Goal: Find specific page/section: Find specific page/section

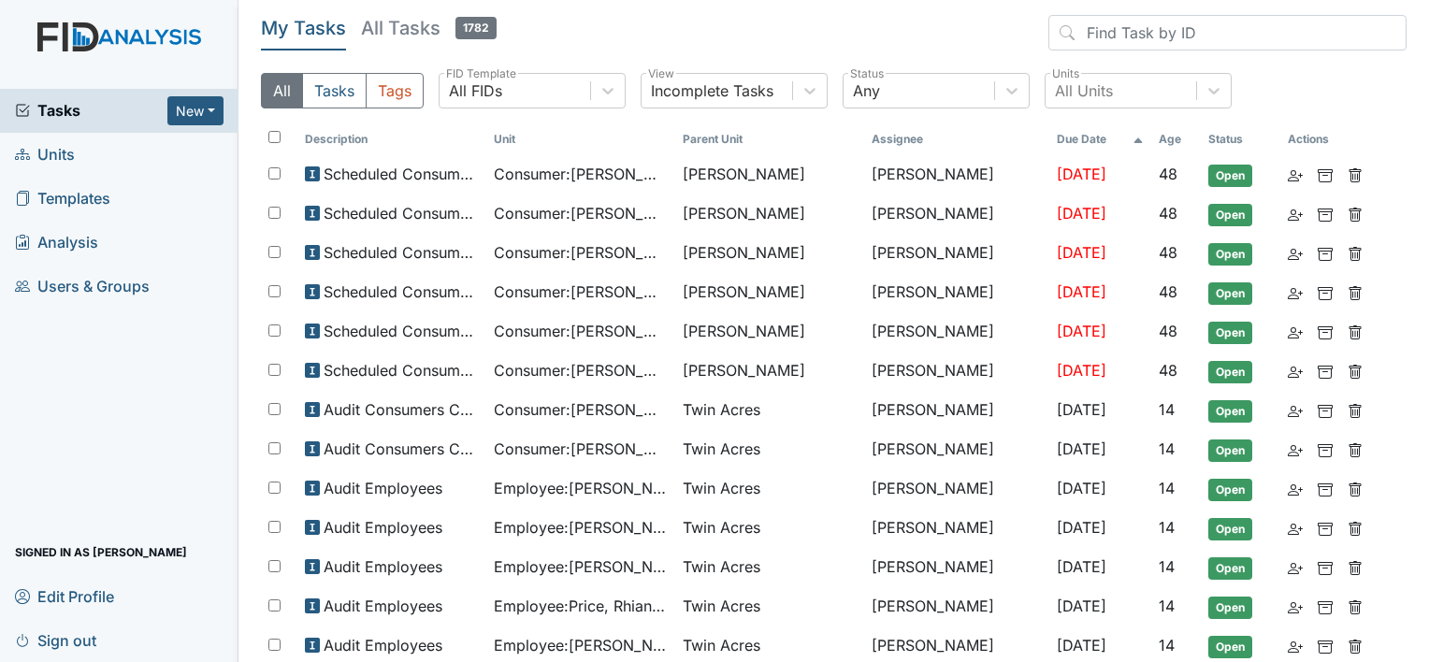
click at [56, 150] on span "Units" at bounding box center [45, 154] width 60 height 29
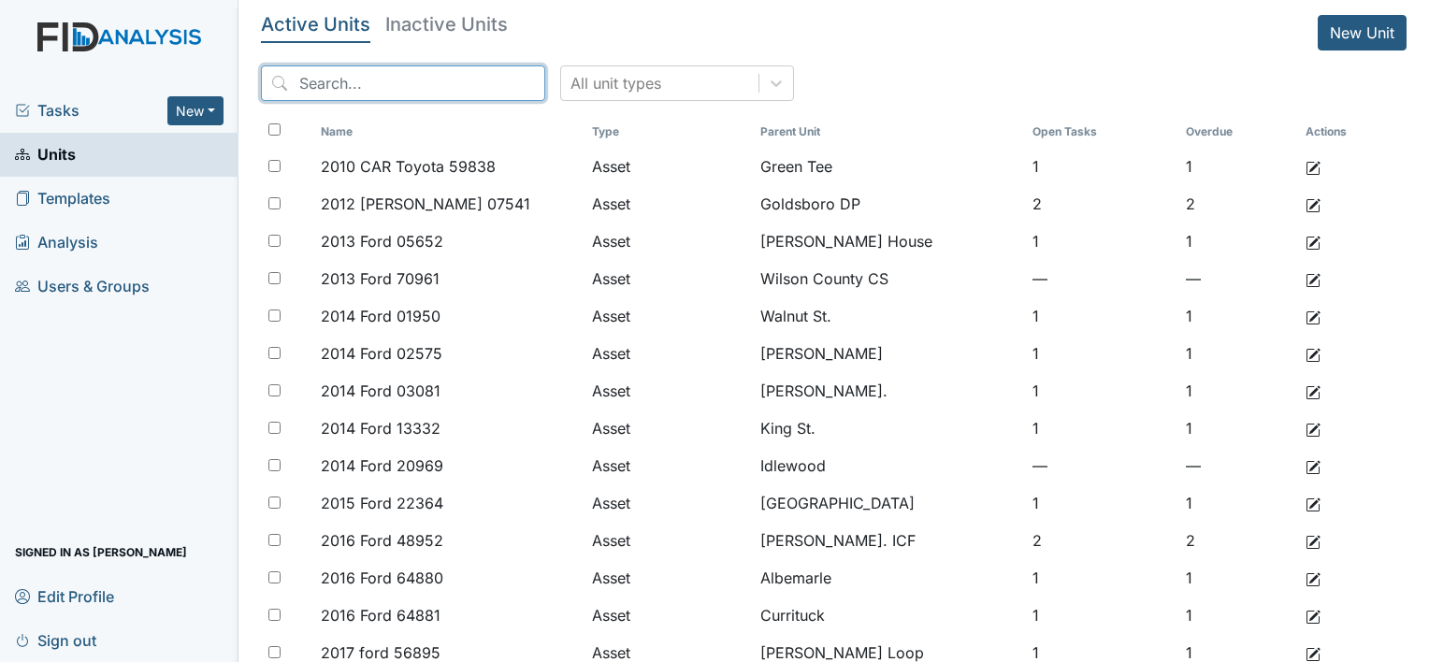
click at [376, 71] on input "search" at bounding box center [403, 83] width 284 height 36
type input "britt"
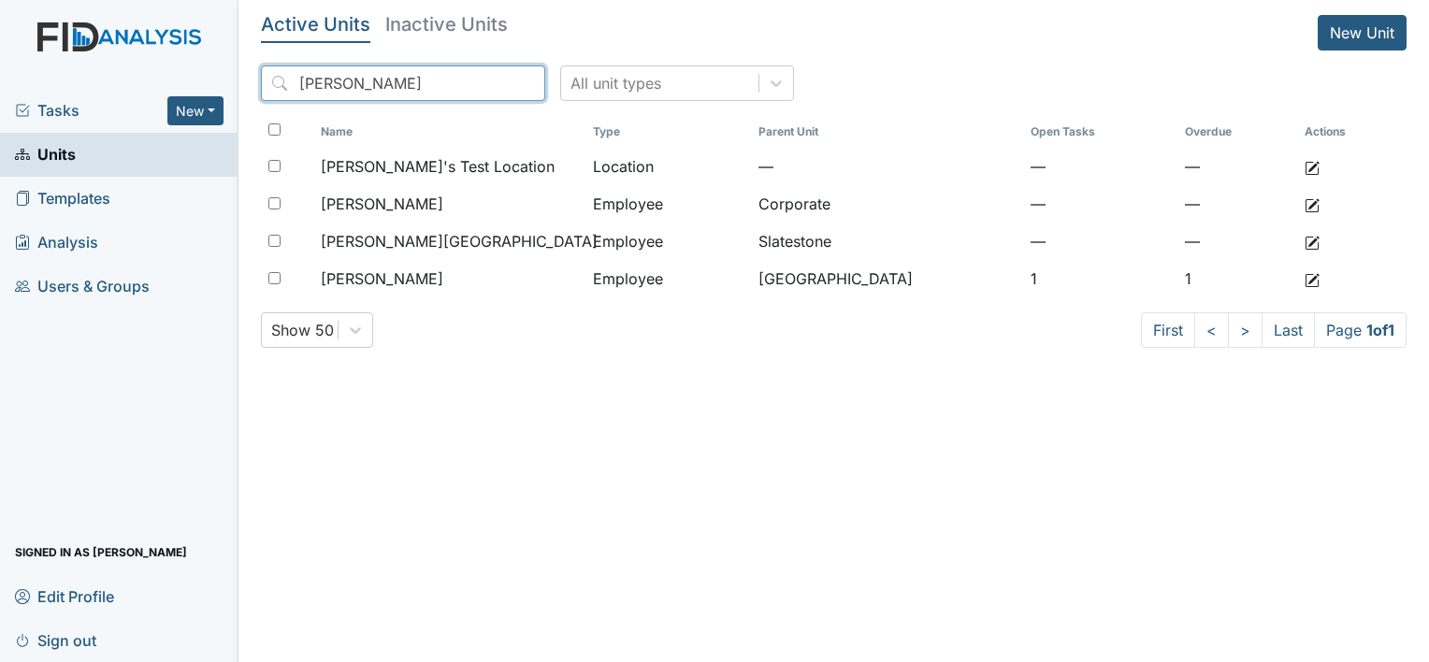
click at [488, 82] on input "britt" at bounding box center [403, 83] width 284 height 36
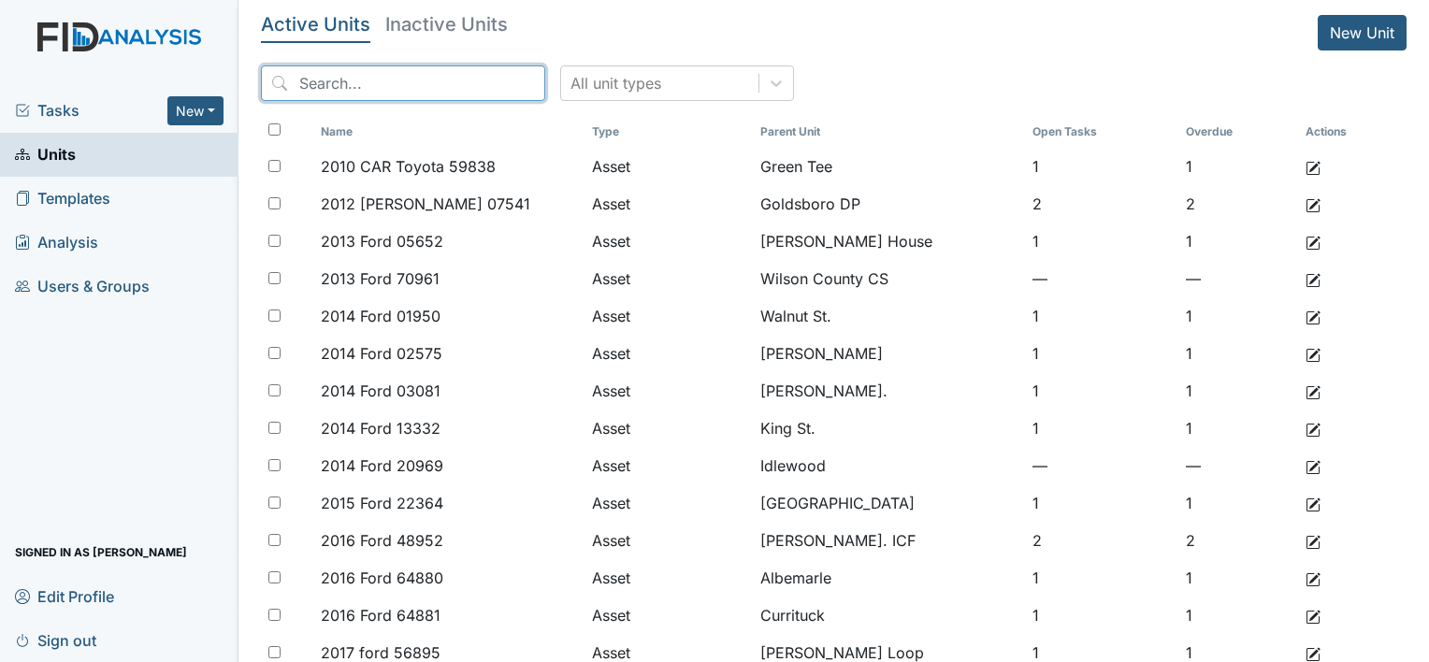
click at [454, 85] on input "search" at bounding box center [403, 83] width 284 height 36
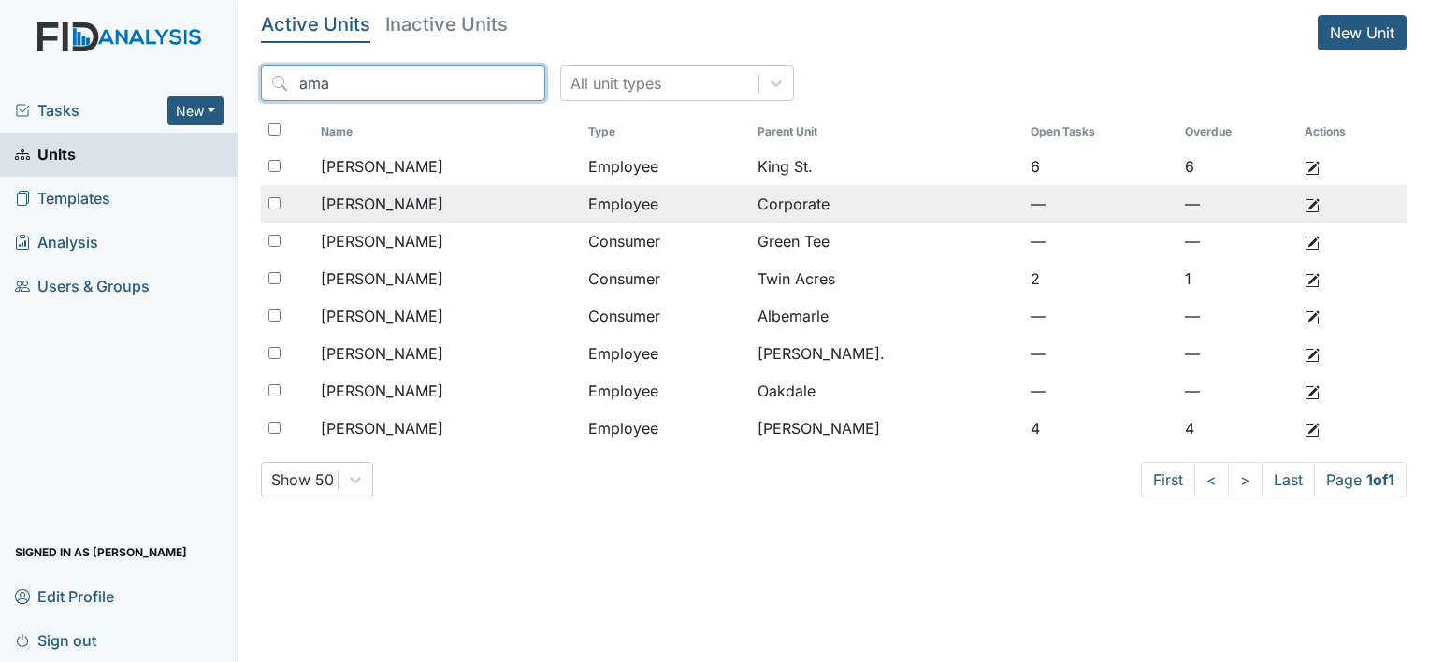
type input "ama"
click at [486, 207] on div "Conrad, Amanda" at bounding box center [447, 204] width 253 height 22
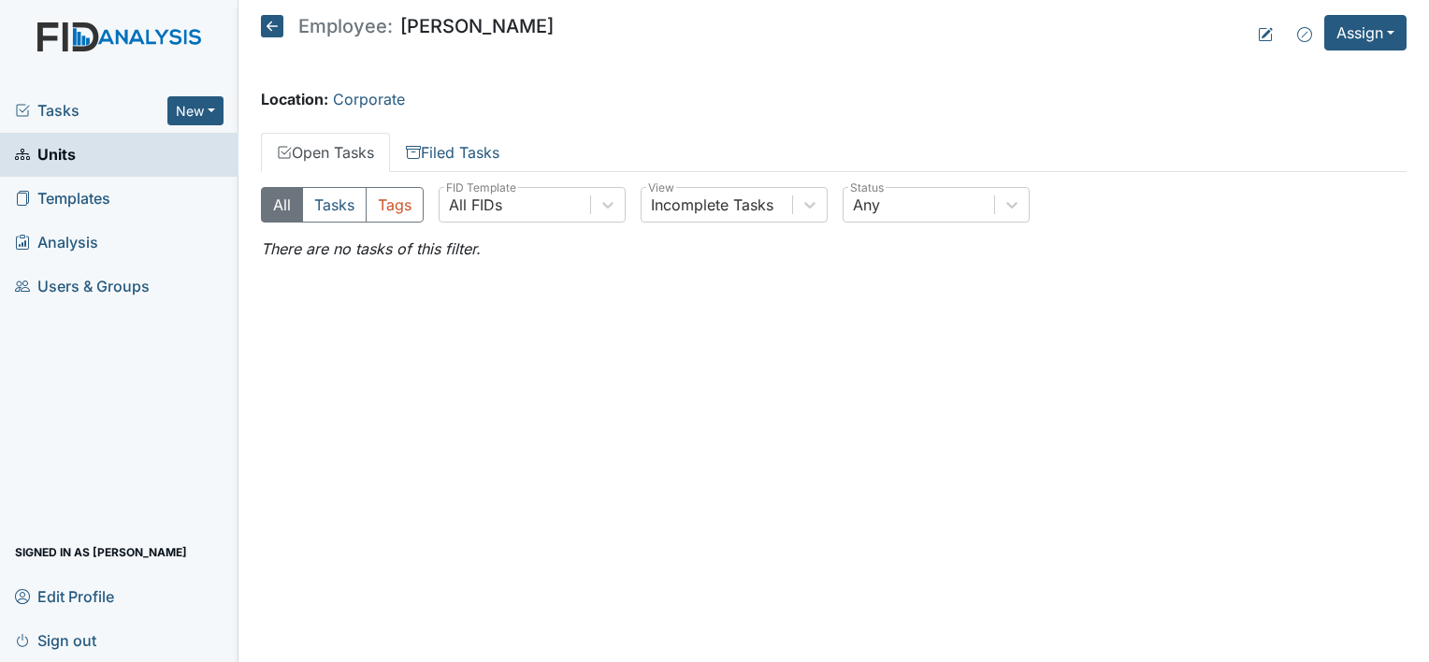
click at [264, 31] on icon at bounding box center [272, 26] width 22 height 22
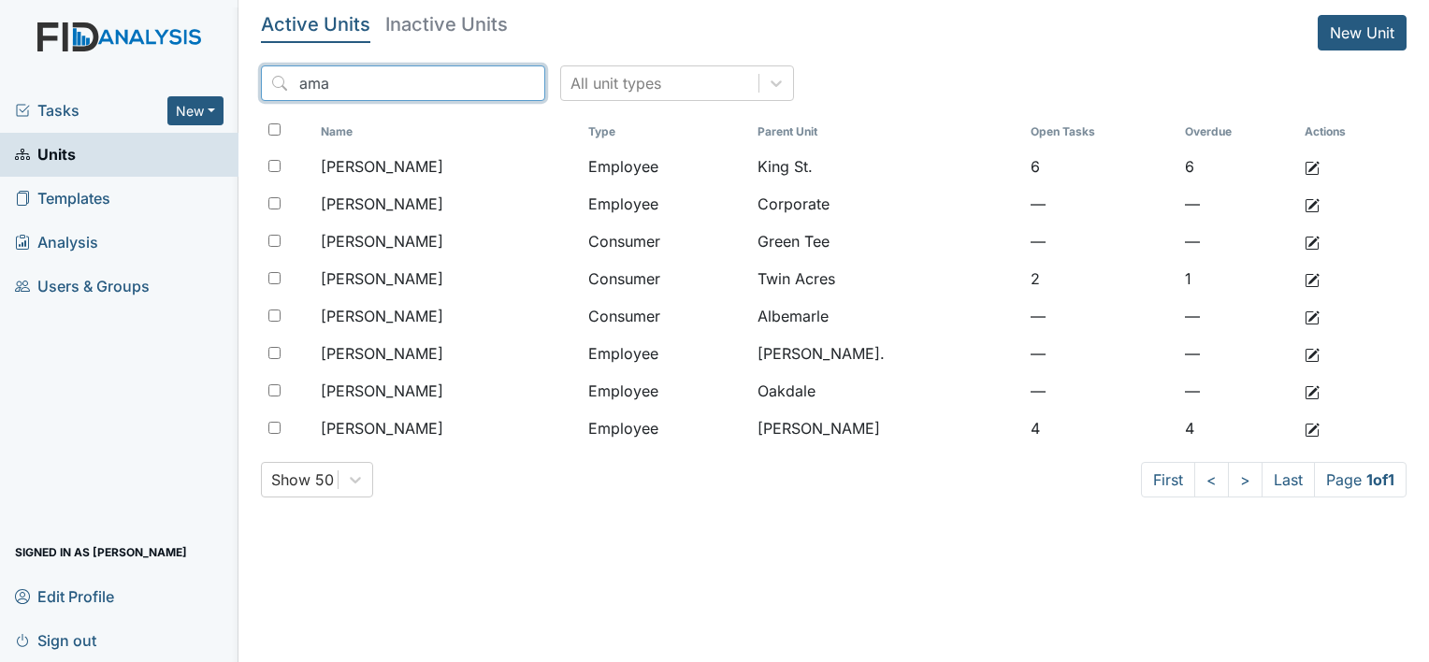
click at [494, 81] on input "ama" at bounding box center [403, 83] width 284 height 36
click at [492, 79] on input "ama" at bounding box center [403, 83] width 284 height 36
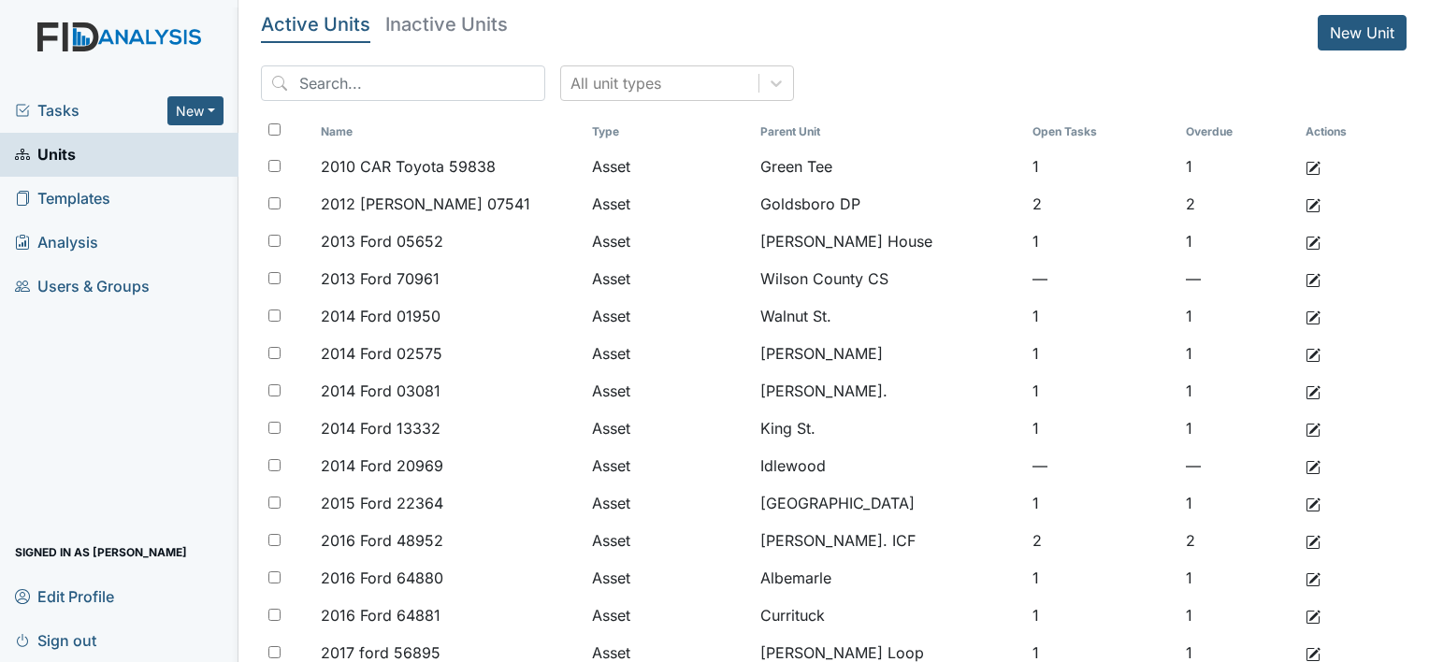
click at [87, 203] on span "Templates" at bounding box center [62, 198] width 95 height 29
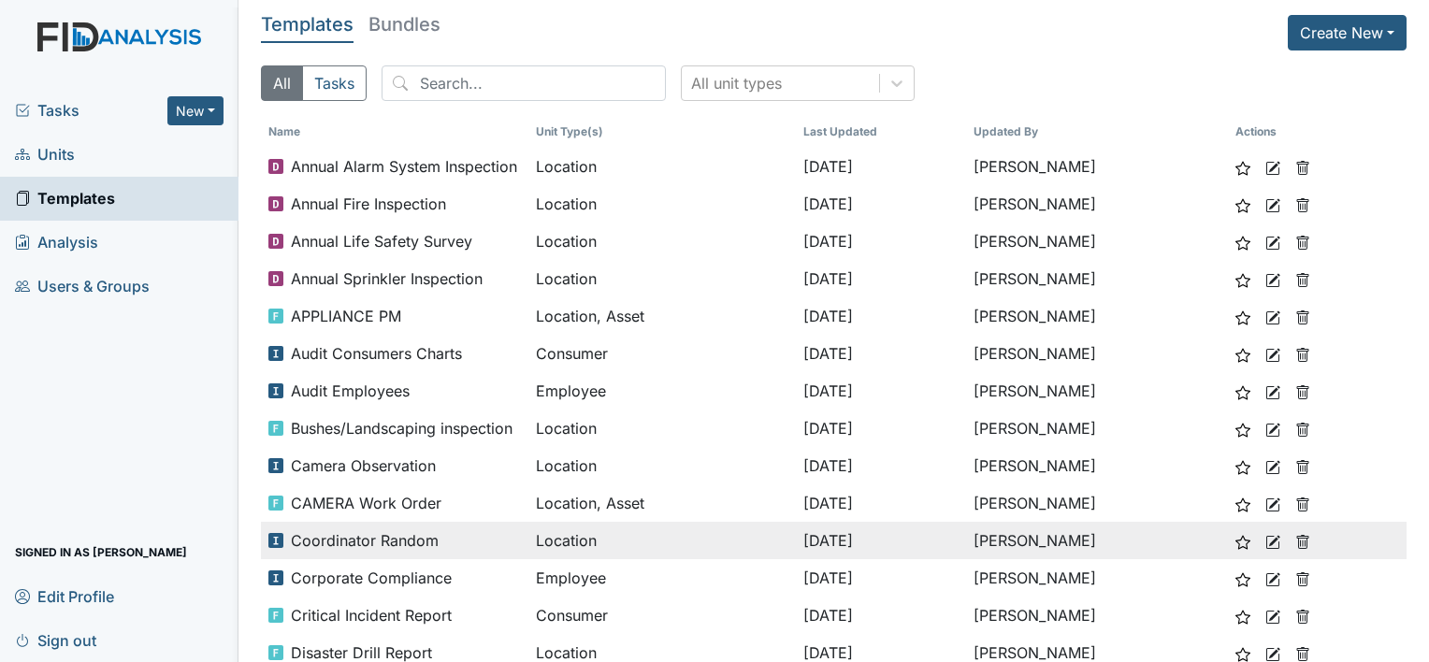
click at [493, 531] on div "Coordinator Random" at bounding box center [394, 540] width 253 height 22
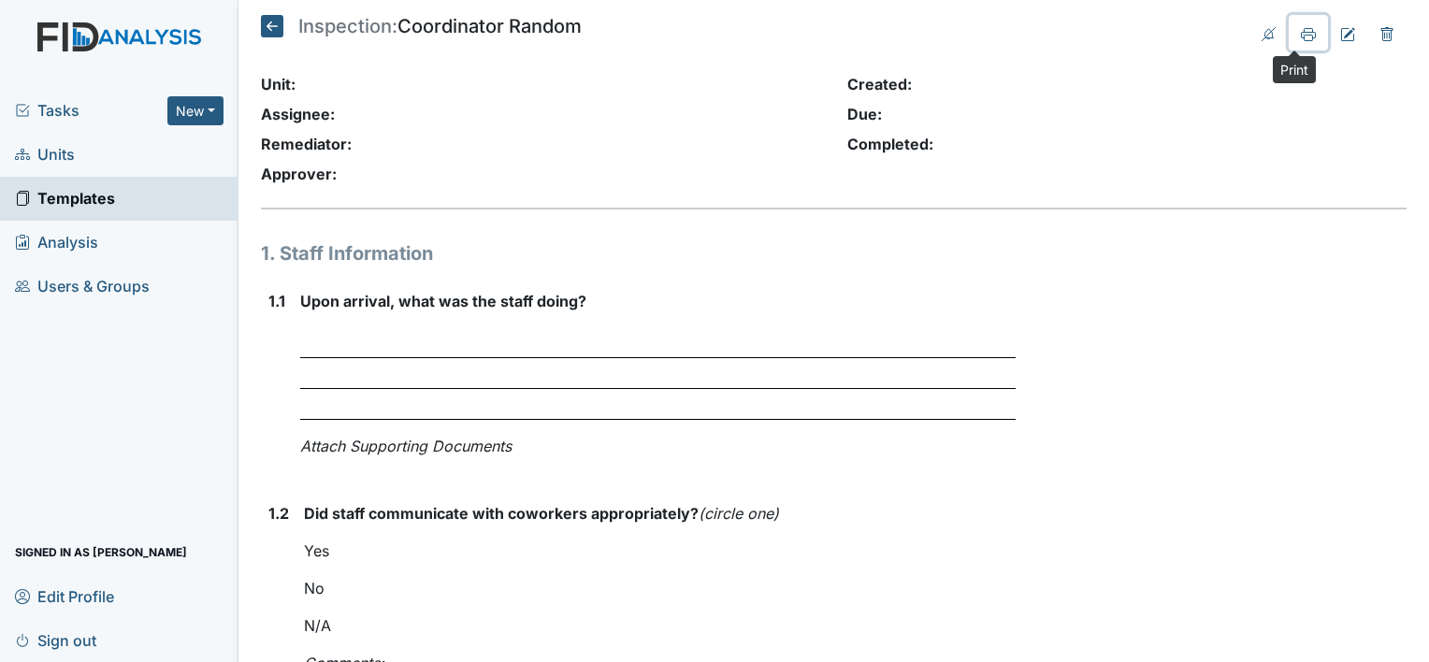
click at [1308, 39] on button at bounding box center [1308, 33] width 39 height 36
click at [279, 30] on icon at bounding box center [272, 26] width 22 height 22
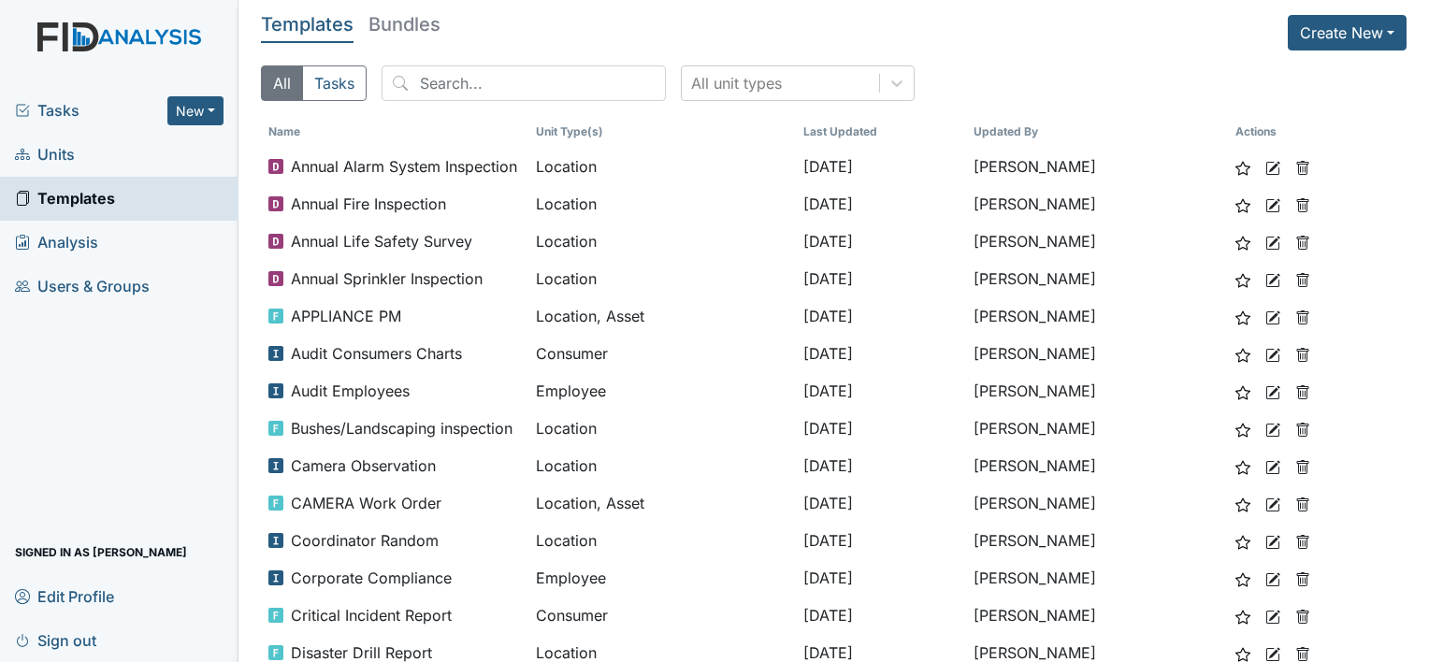
click at [137, 250] on link "Analysis" at bounding box center [119, 243] width 239 height 44
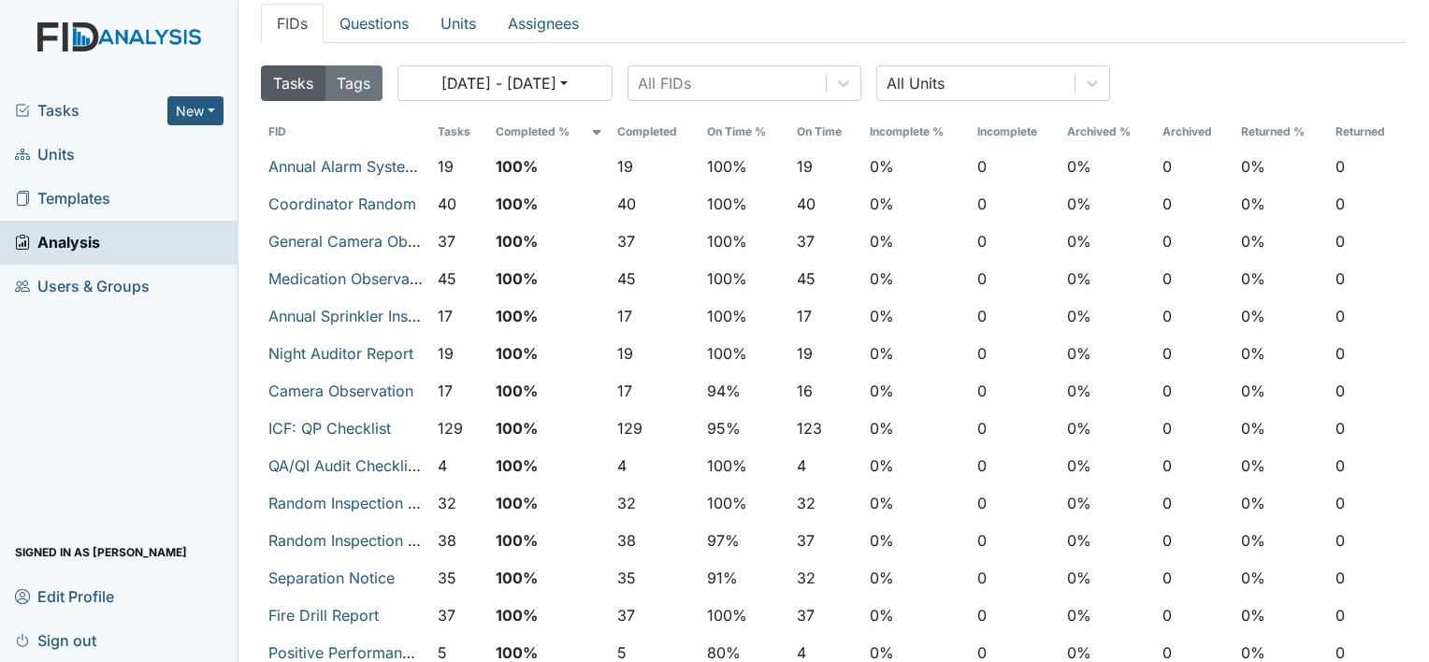
scroll to position [94, 0]
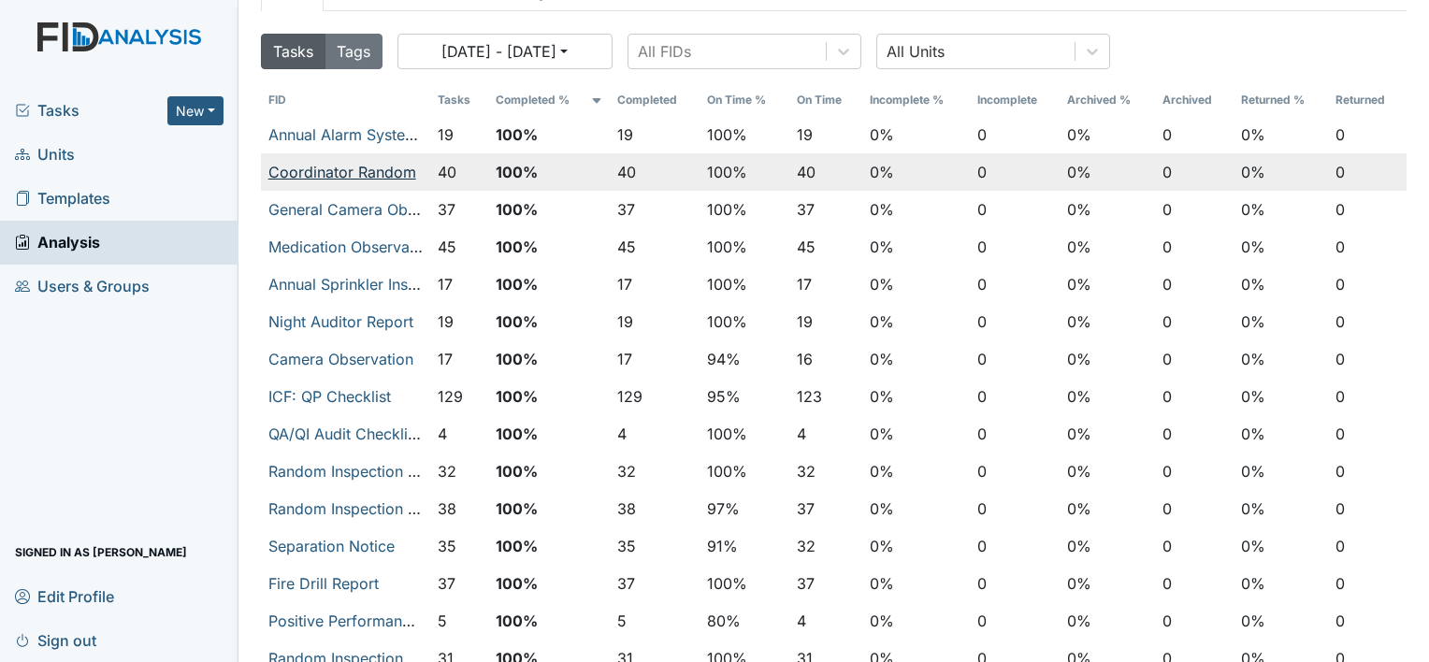
click at [370, 169] on link "Coordinator Random" at bounding box center [342, 172] width 148 height 19
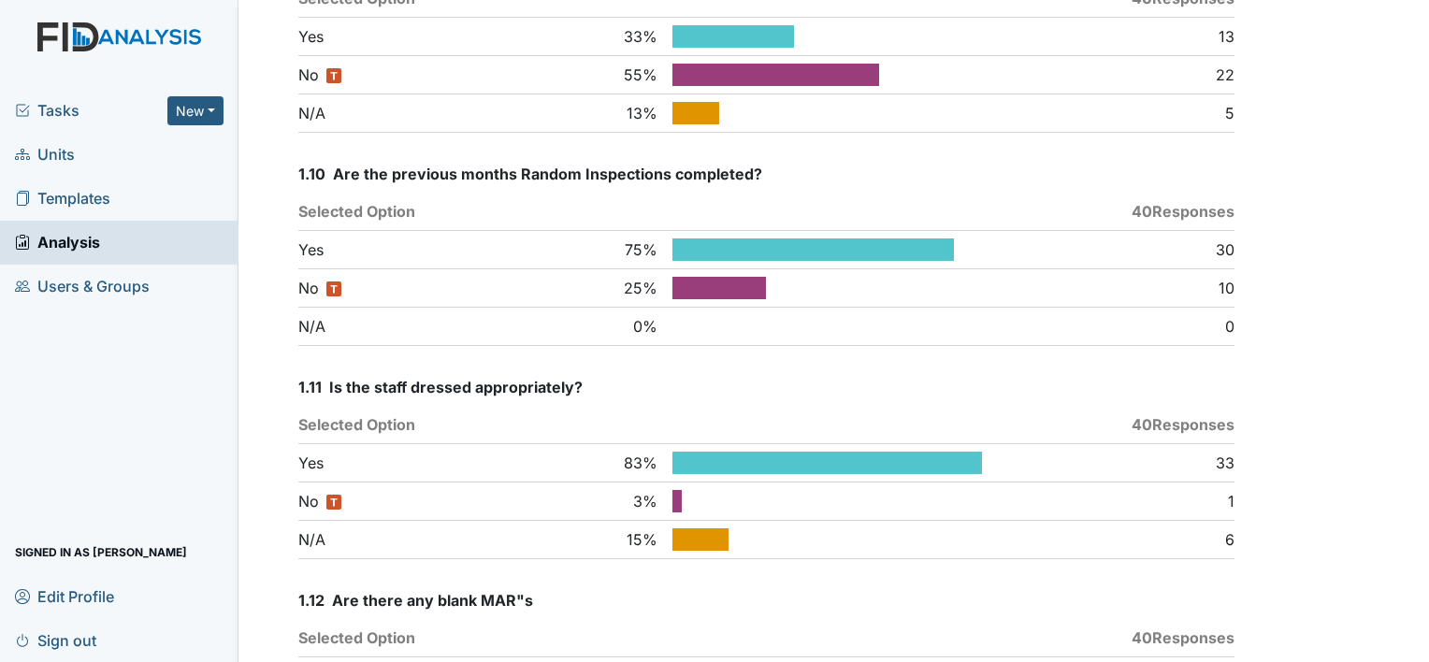
scroll to position [1684, 0]
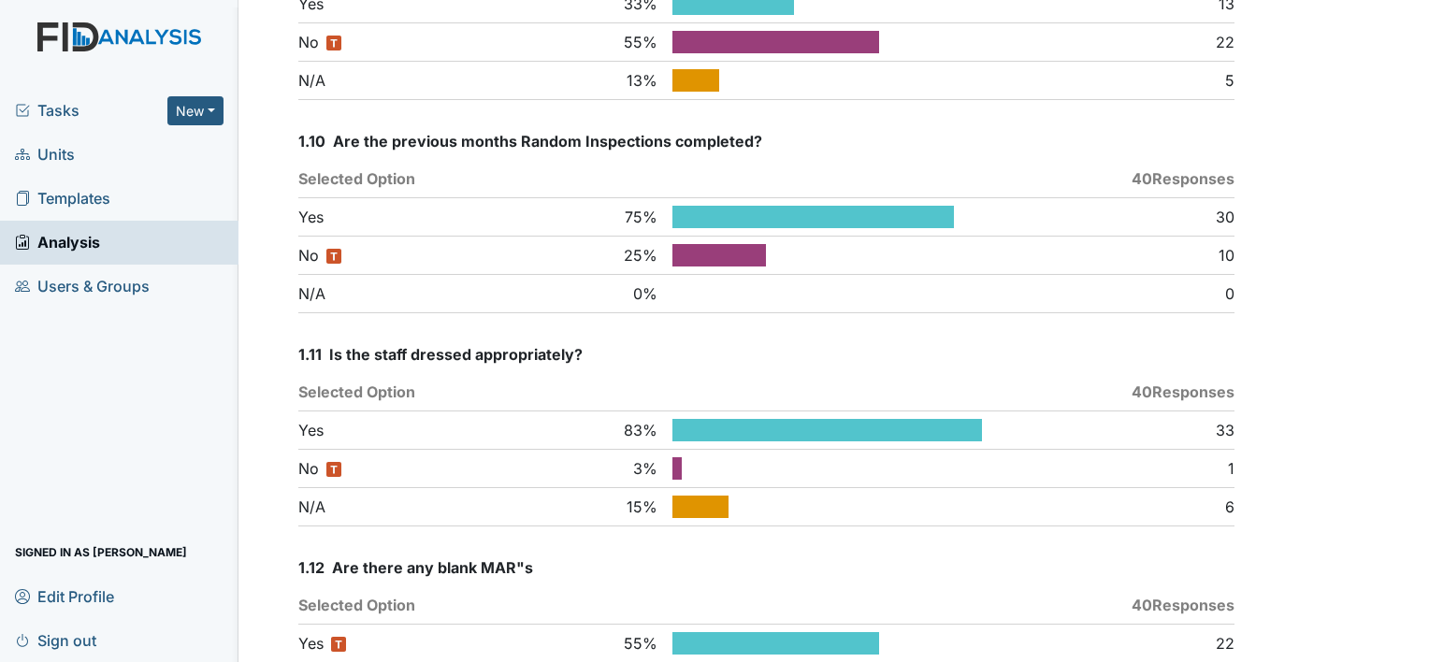
click at [70, 150] on span "Units" at bounding box center [45, 154] width 60 height 29
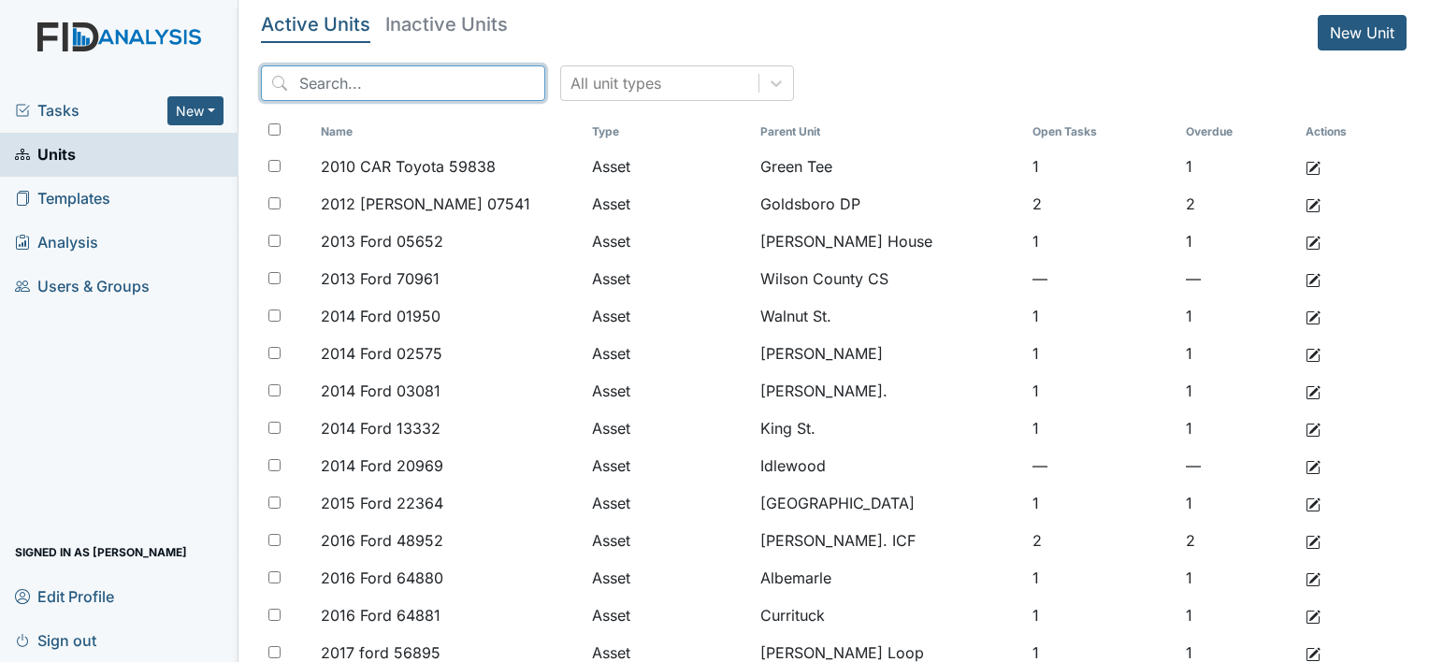
click at [453, 89] on input "search" at bounding box center [403, 83] width 284 height 36
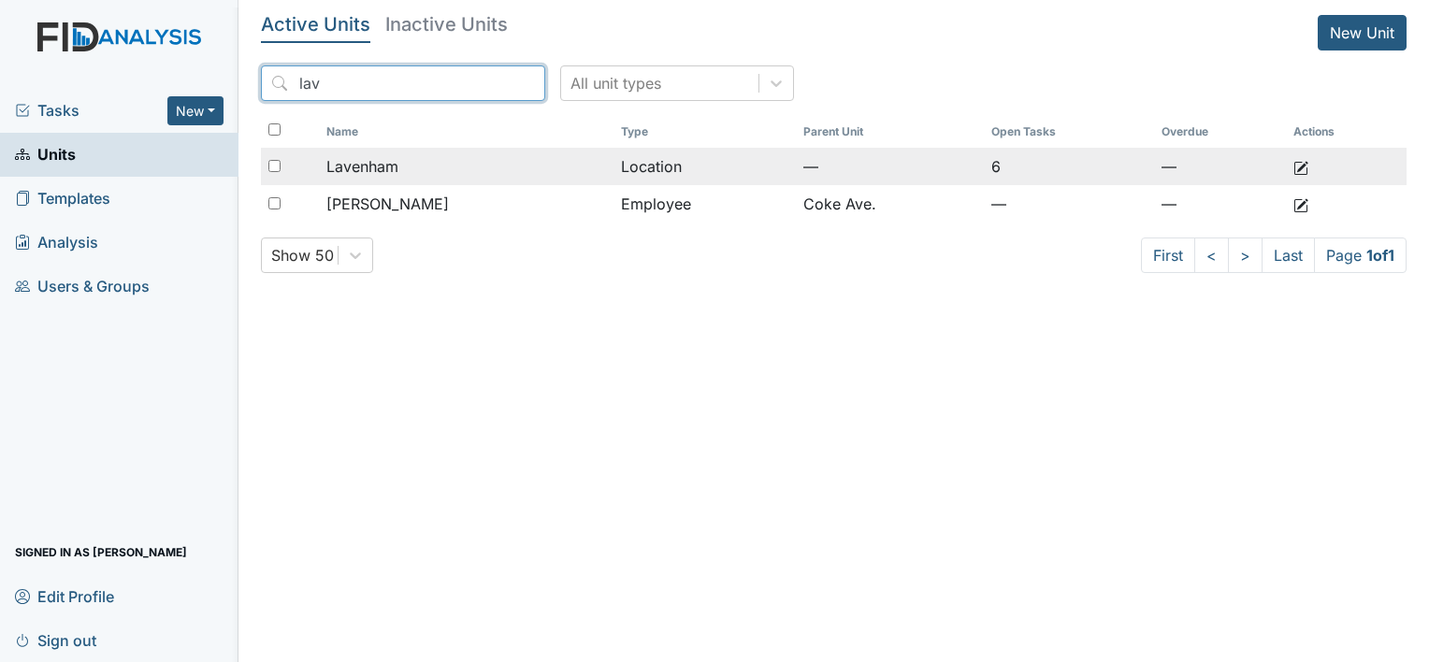
type input "lav"
click at [599, 159] on div "Lavenham" at bounding box center [466, 166] width 280 height 22
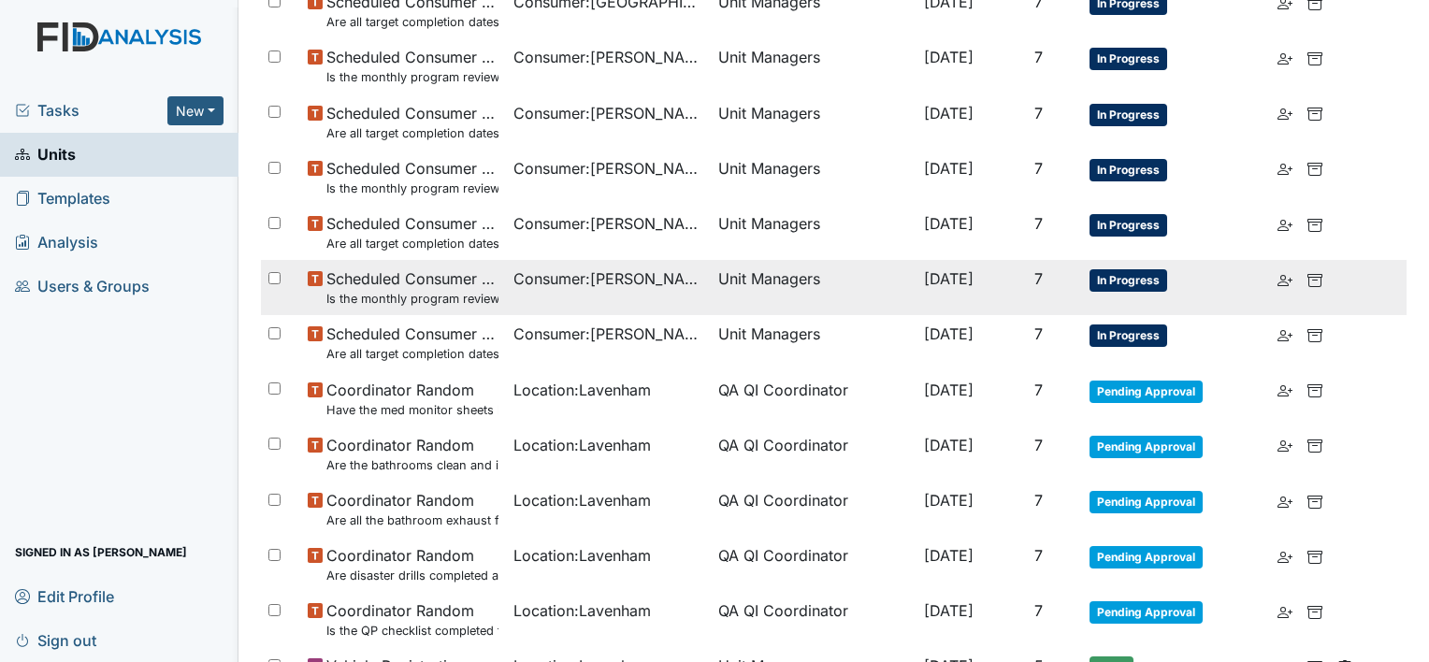
scroll to position [374, 0]
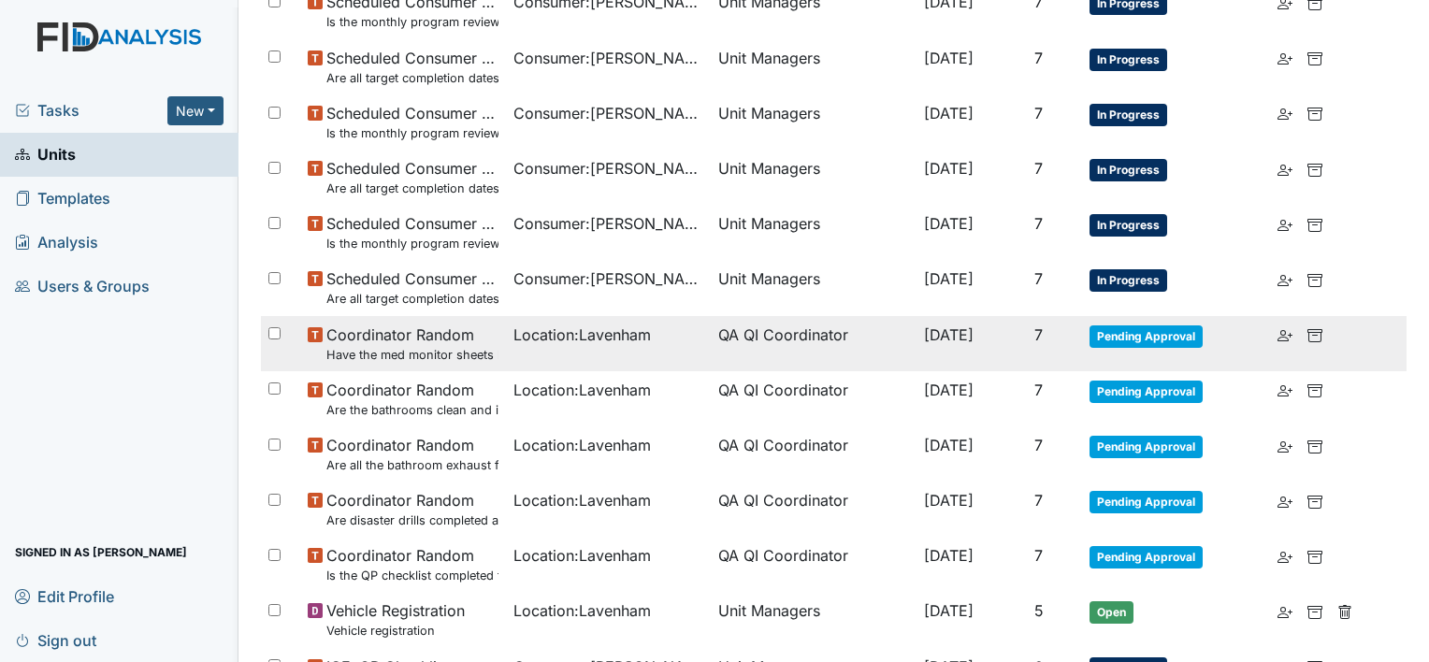
click at [1111, 351] on td "Pending Approval" at bounding box center [1176, 343] width 188 height 55
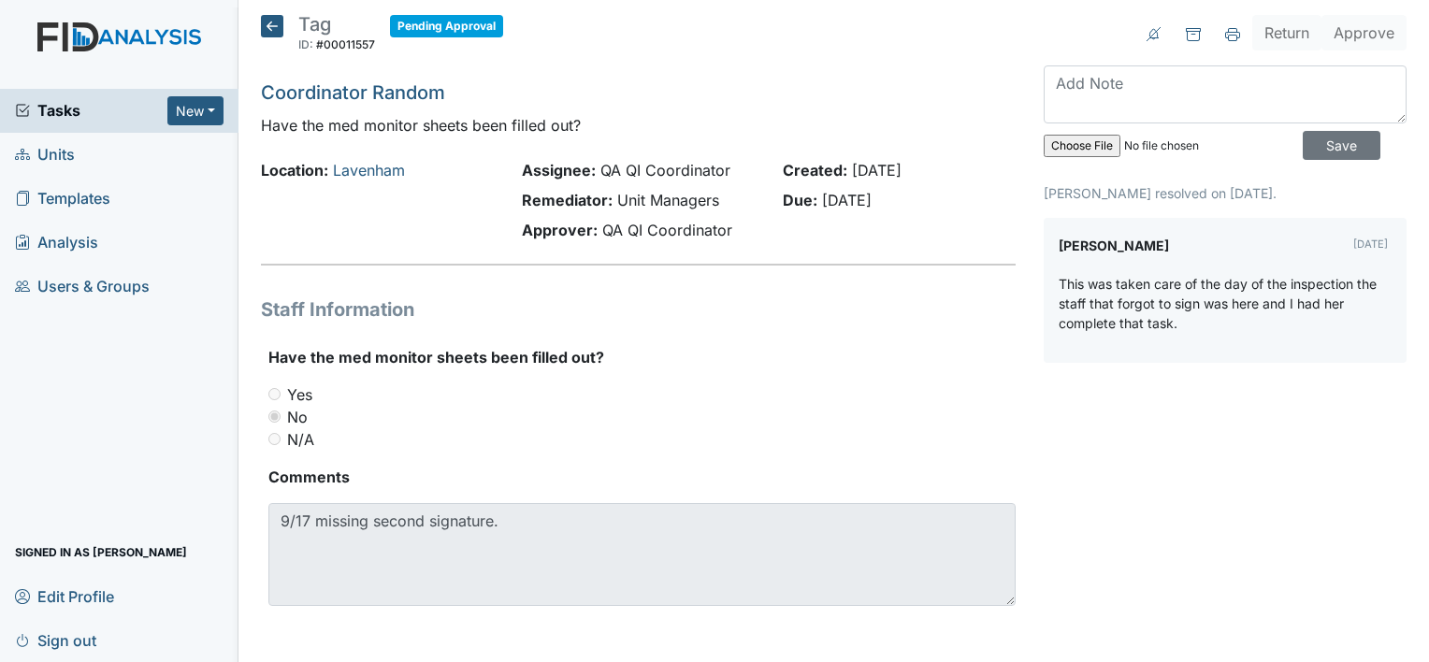
click at [277, 23] on icon at bounding box center [272, 26] width 22 height 22
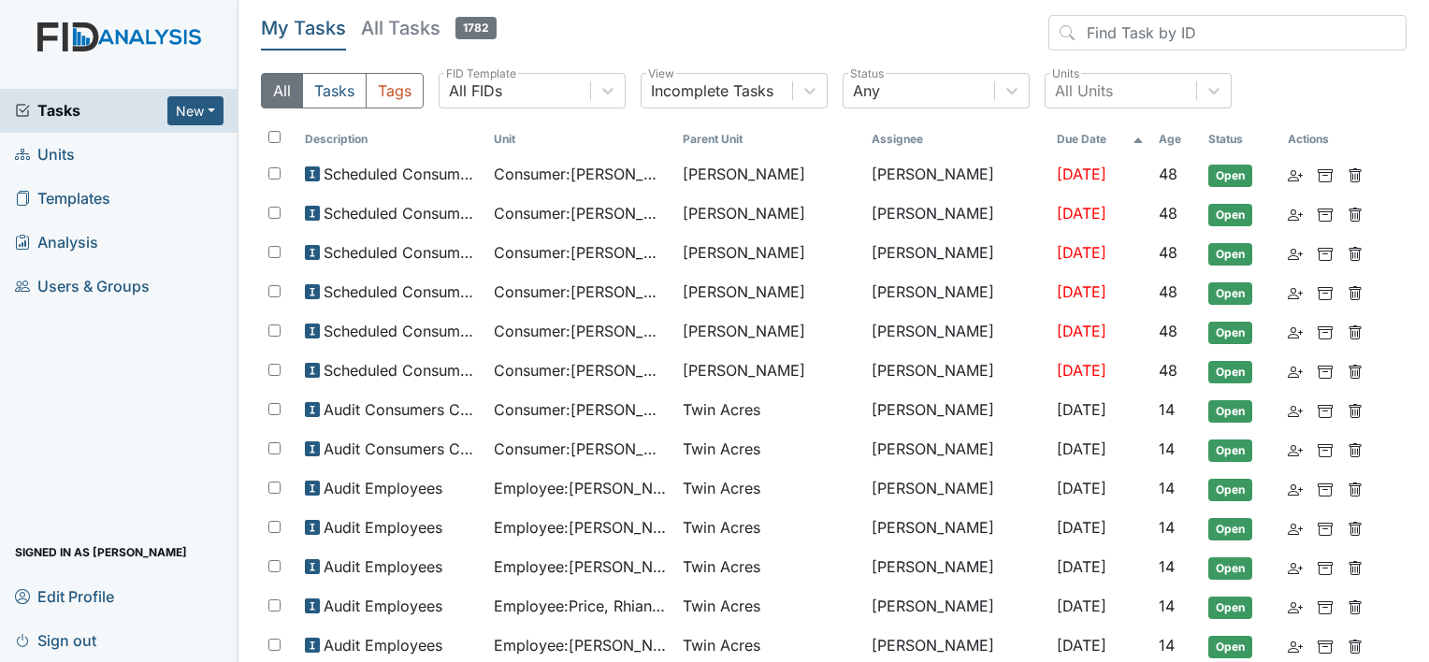
click at [150, 153] on link "Units" at bounding box center [119, 155] width 239 height 44
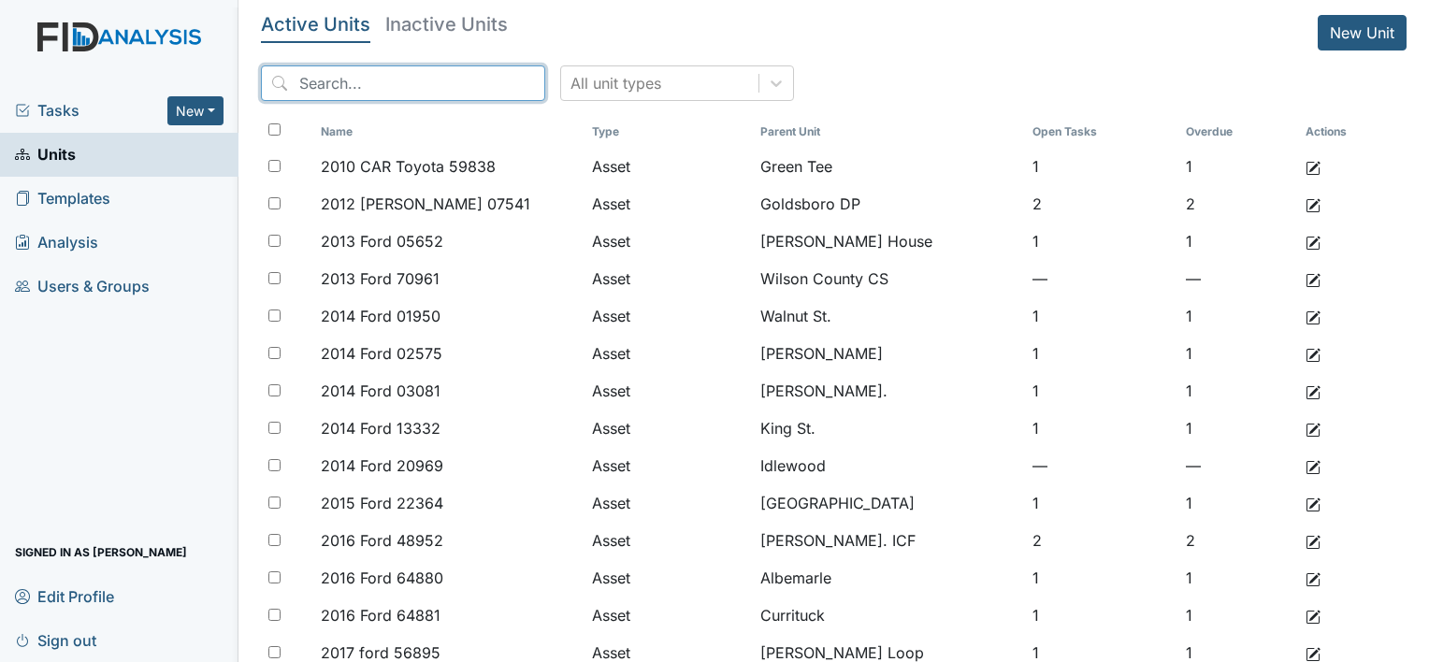
click at [439, 90] on input "search" at bounding box center [403, 83] width 284 height 36
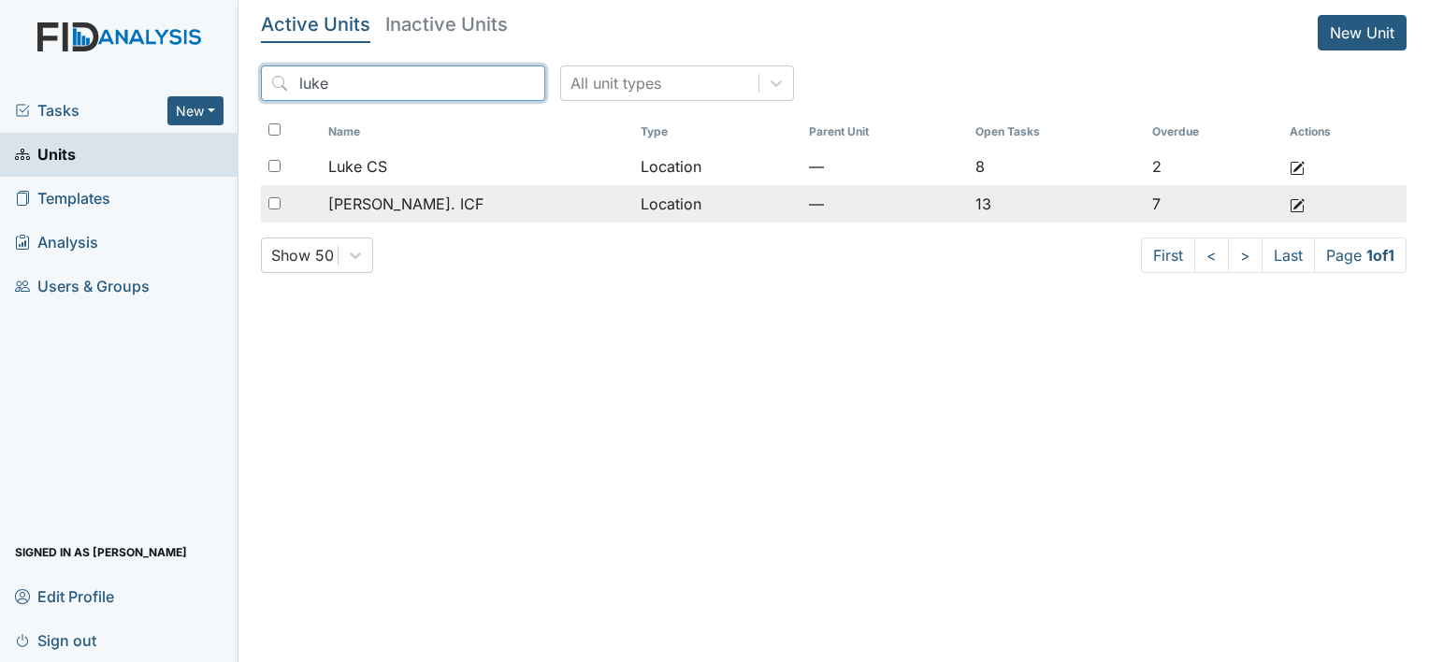
type input "luke"
click at [446, 202] on div "[PERSON_NAME]. ICF" at bounding box center [476, 204] width 297 height 22
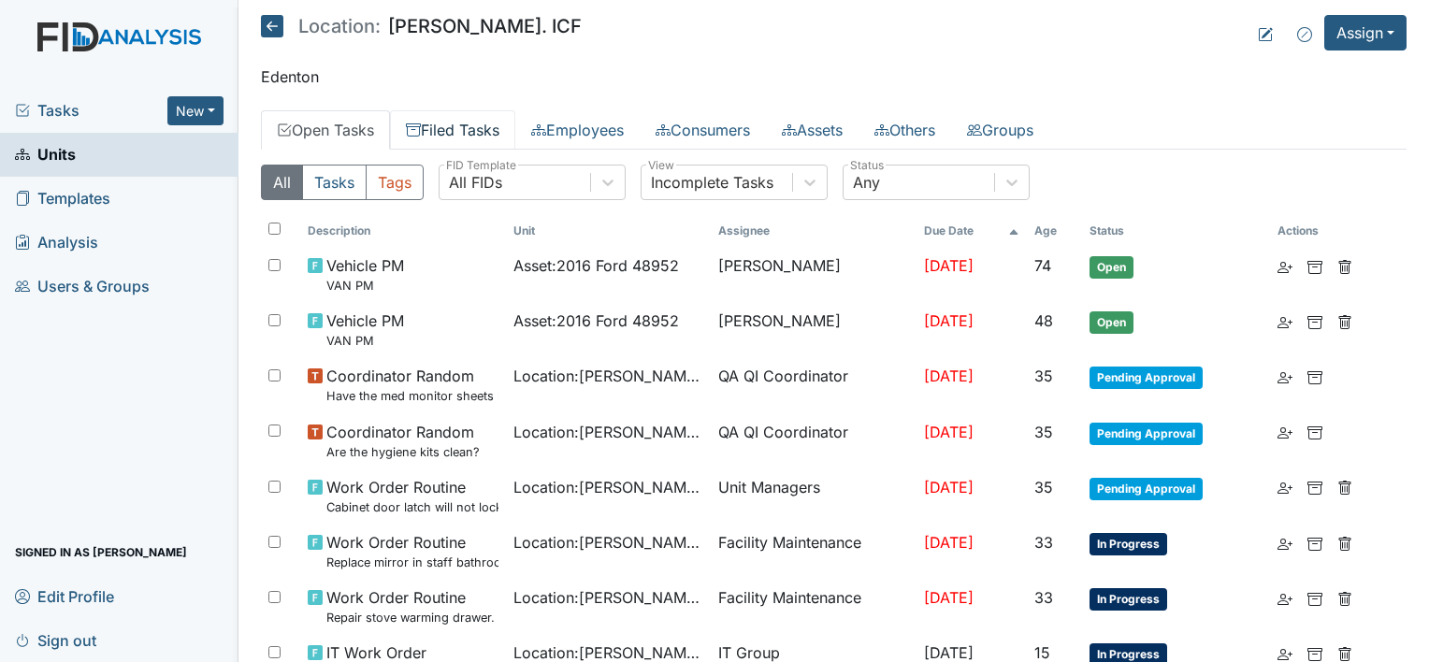
click at [468, 136] on link "Filed Tasks" at bounding box center [452, 129] width 125 height 39
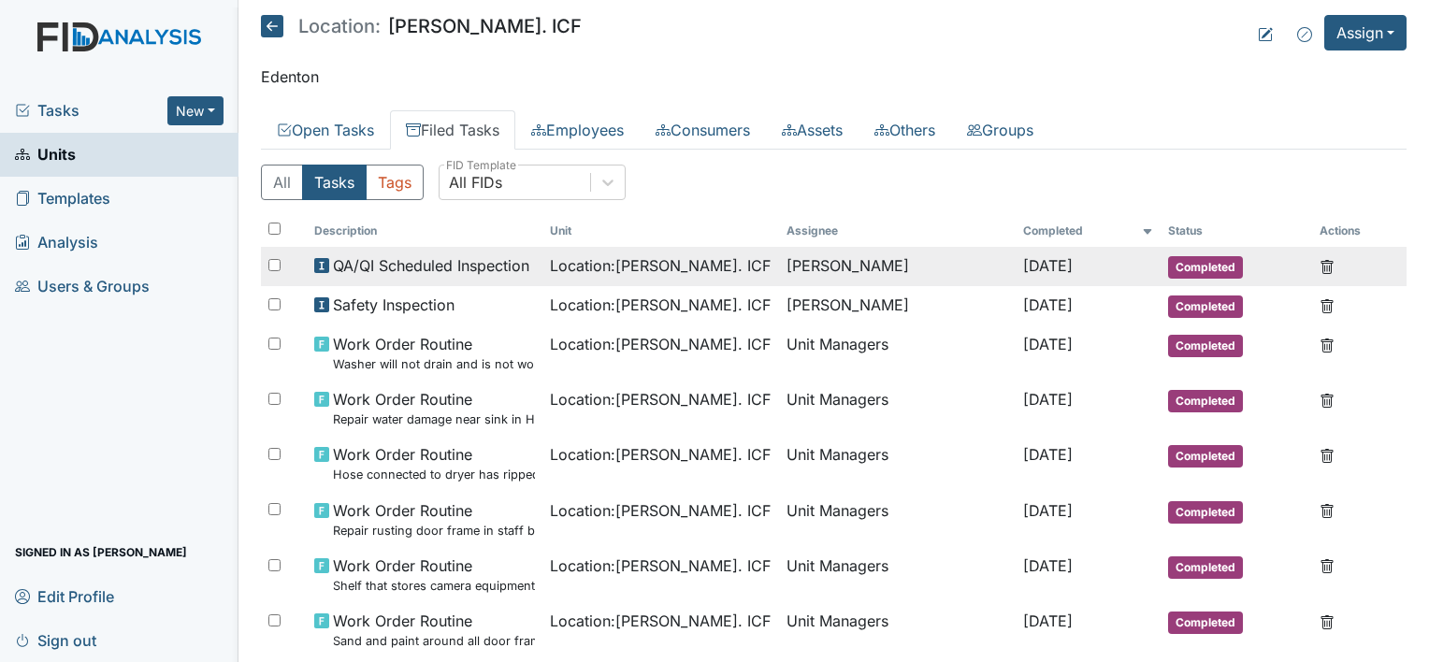
click at [550, 268] on span "Location : Luke St. ICF" at bounding box center [660, 265] width 221 height 22
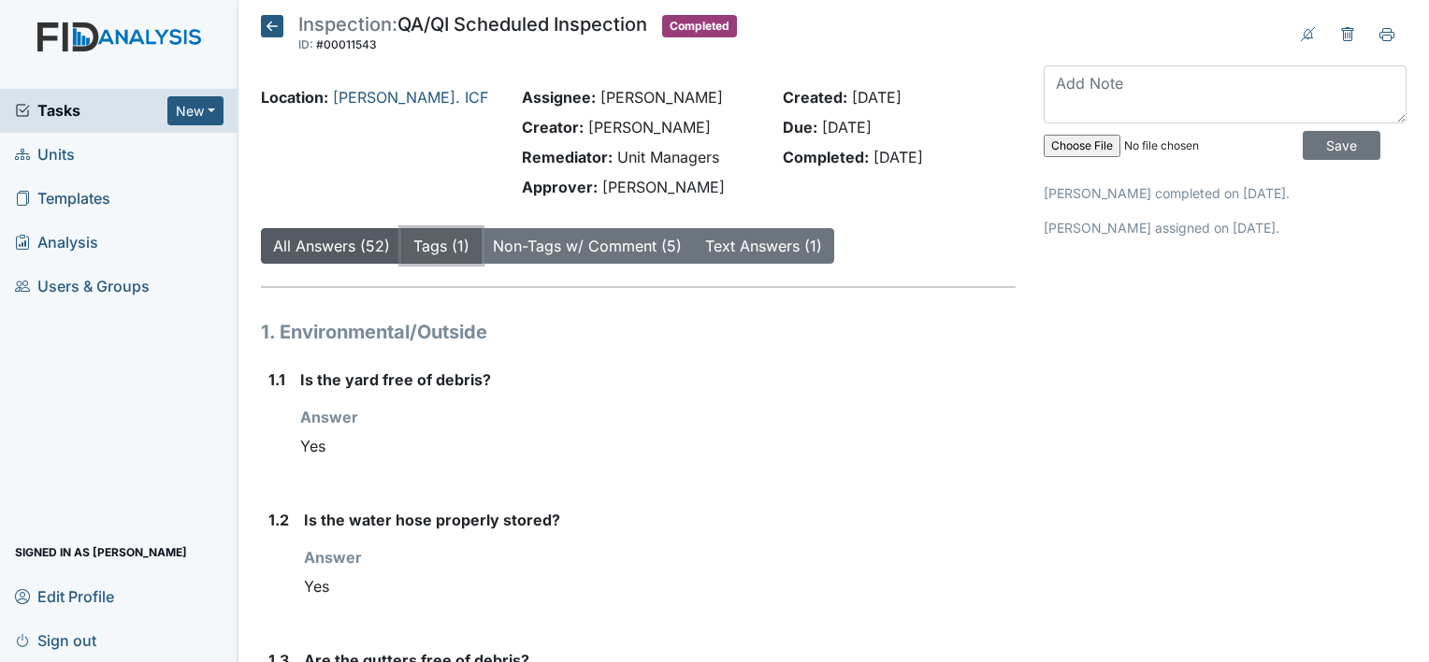
click at [452, 234] on button "Tags (1)" at bounding box center [441, 246] width 80 height 36
click at [457, 244] on link "Tags (1)" at bounding box center [441, 246] width 56 height 19
click at [266, 29] on icon at bounding box center [272, 26] width 22 height 22
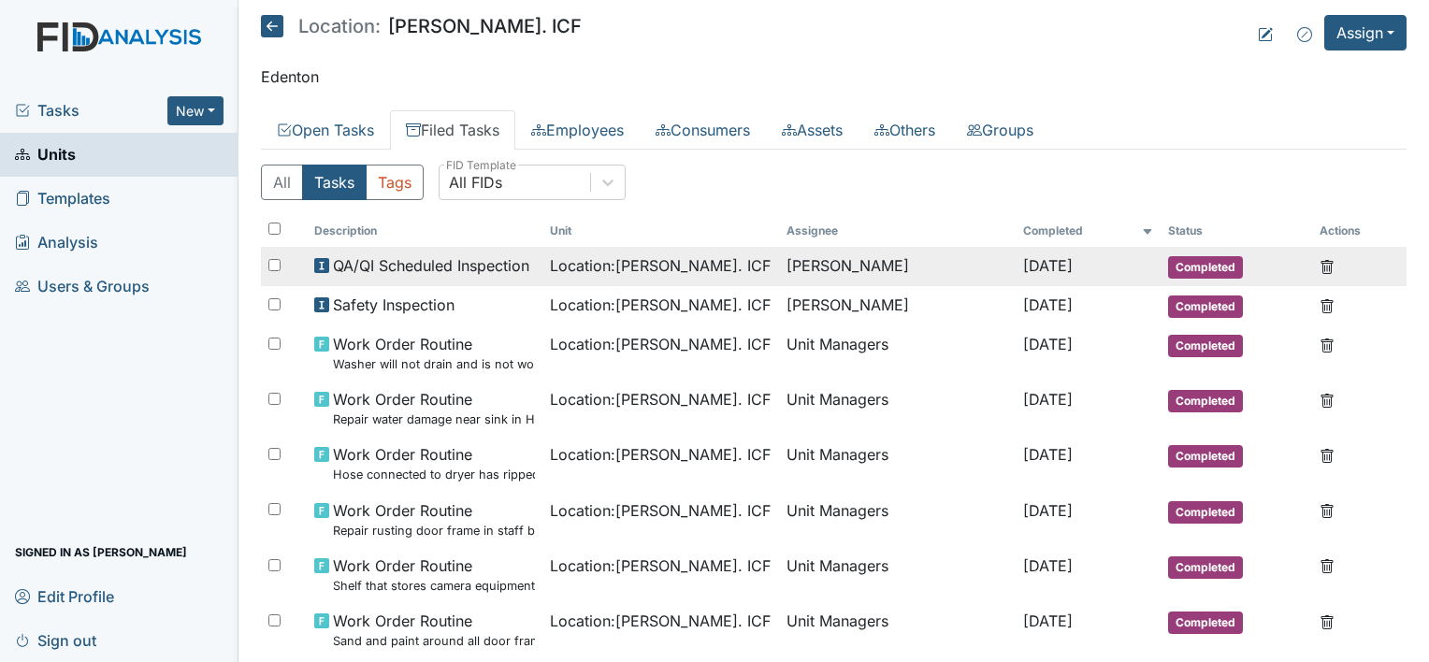
click at [666, 273] on span "Location : Luke St. ICF" at bounding box center [660, 265] width 221 height 22
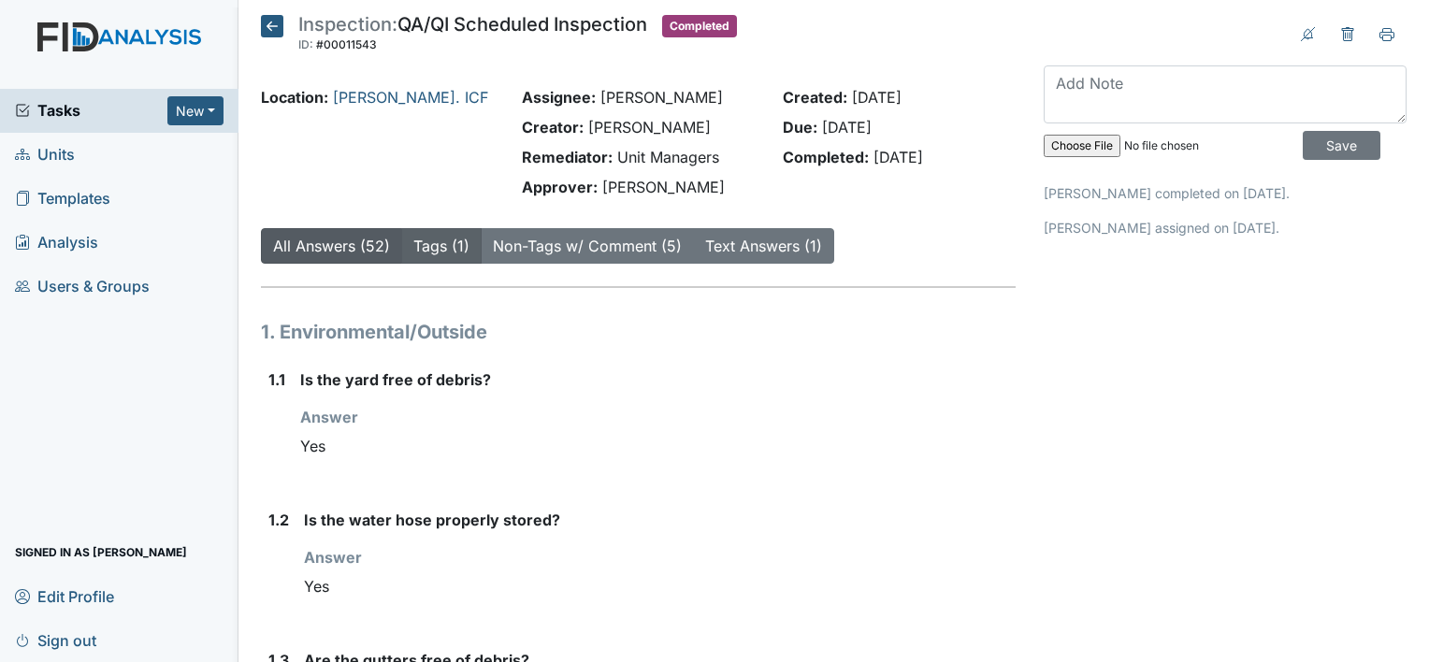
click at [432, 241] on link "Tags (1)" at bounding box center [441, 246] width 56 height 19
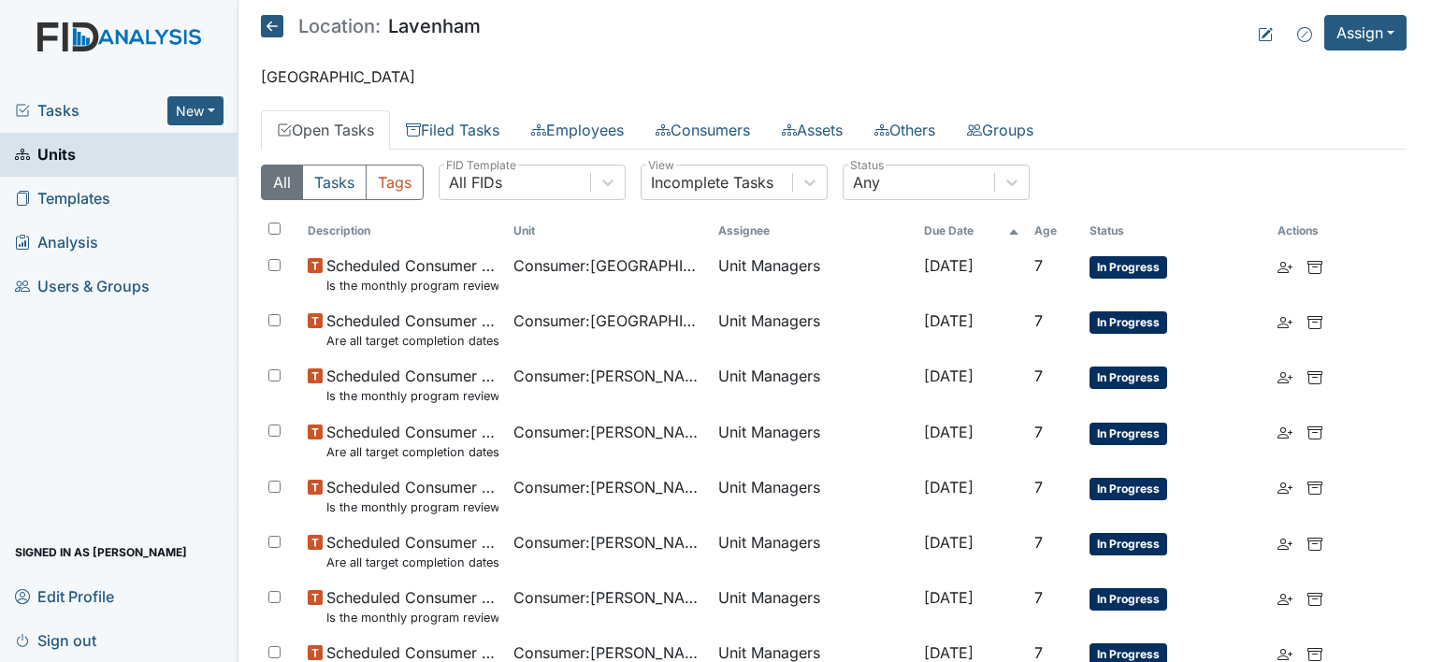
drag, startPoint x: 901, startPoint y: 92, endPoint x: 745, endPoint y: 64, distance: 158.7
click at [894, 91] on main "Location: [GEOGRAPHIC_DATA] Assign Assign Form Assign Inspection Assign Documen…" at bounding box center [834, 331] width 1191 height 662
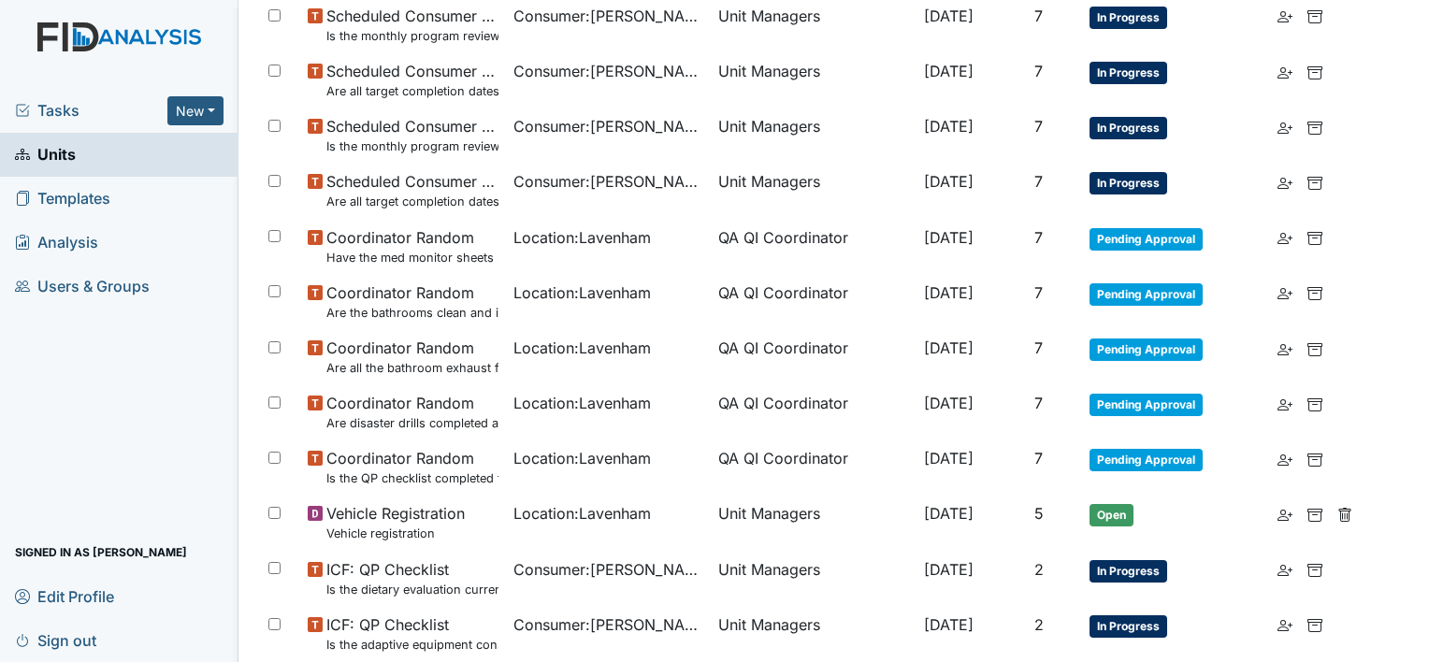
scroll to position [561, 0]
